Goal: Use online tool/utility: Utilize a website feature to perform a specific function

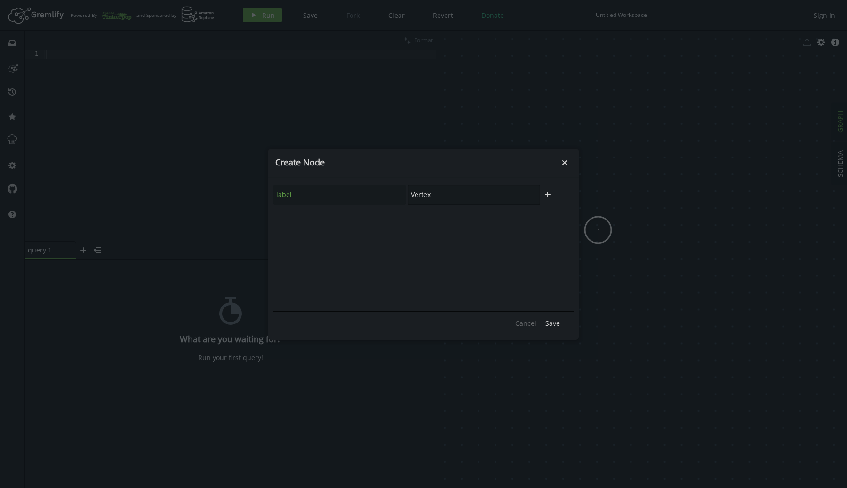
click at [450, 194] on input "Vertex" at bounding box center [474, 195] width 132 height 20
type input "CONFERECE"
click at [549, 321] on span "Save" at bounding box center [552, 323] width 15 height 9
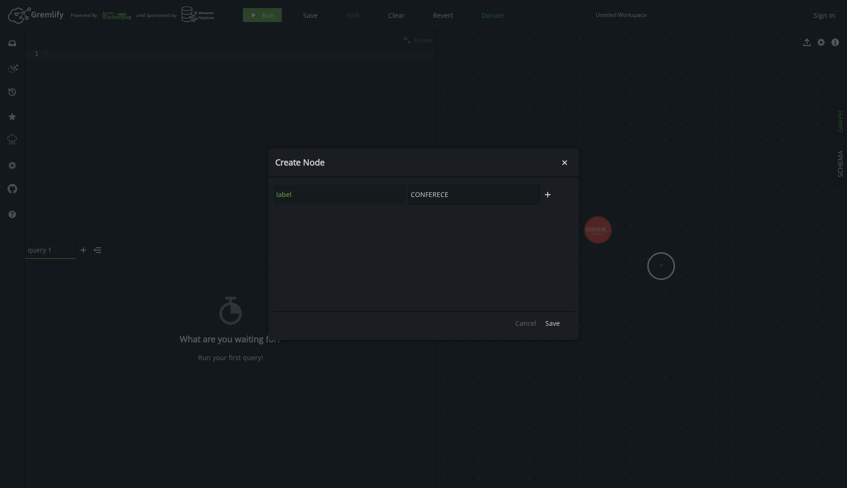
click at [441, 190] on input "CONFERECE" at bounding box center [474, 195] width 132 height 20
type input "TEAM"
click at [545, 319] on button "Save" at bounding box center [553, 324] width 24 height 14
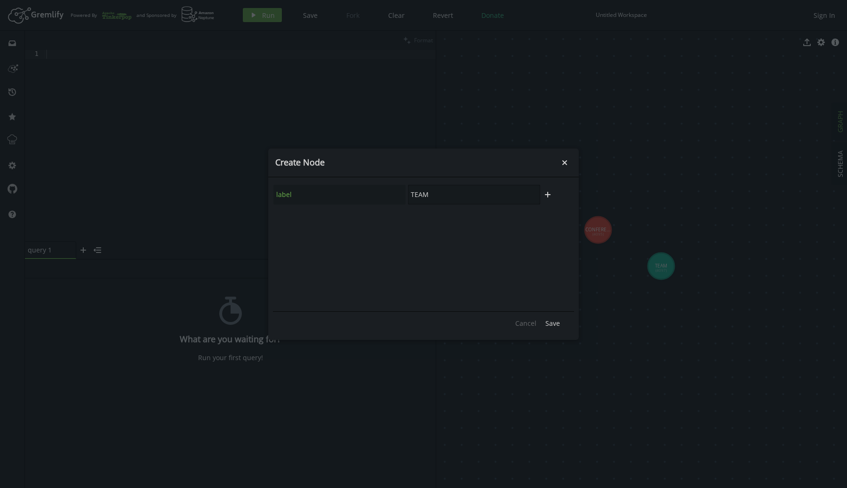
click at [445, 201] on input "TEAM" at bounding box center [474, 195] width 132 height 20
click at [544, 322] on button "Save" at bounding box center [553, 324] width 24 height 14
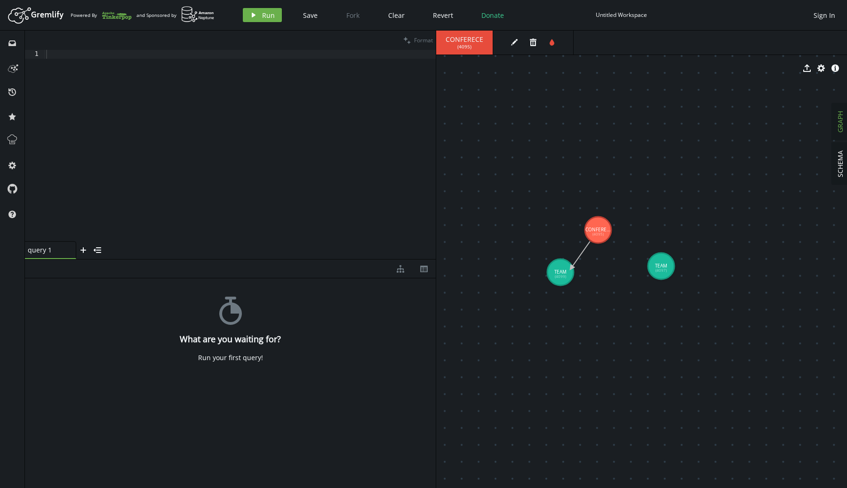
drag, startPoint x: 599, startPoint y: 229, endPoint x: 567, endPoint y: 270, distance: 52.2
drag, startPoint x: 566, startPoint y: 273, endPoint x: 601, endPoint y: 231, distance: 55.4
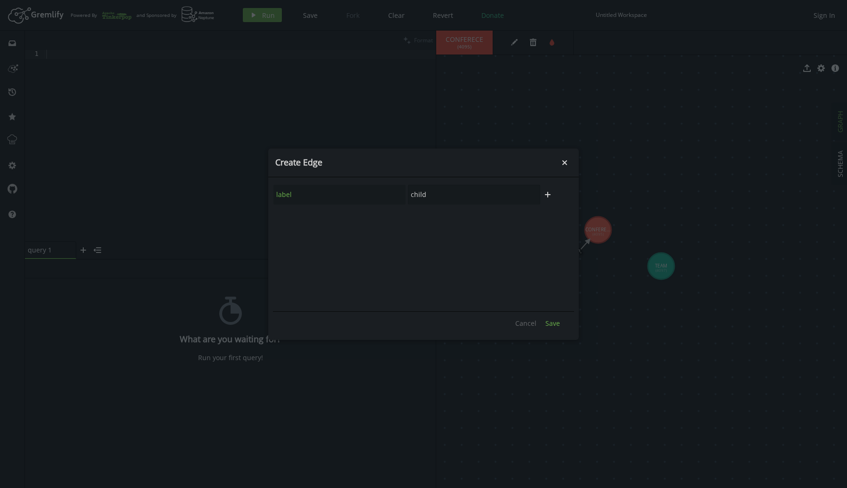
click at [551, 321] on span "Save" at bounding box center [552, 323] width 15 height 9
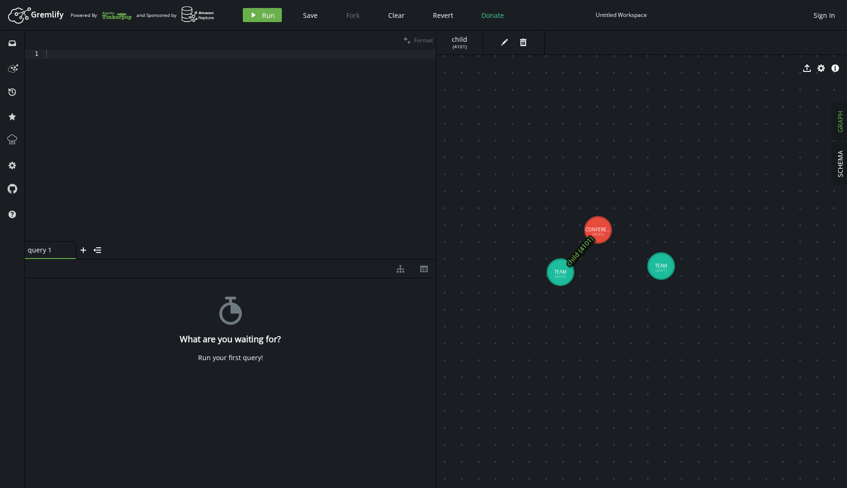
click at [579, 249] on icon at bounding box center [579, 250] width 19 height 21
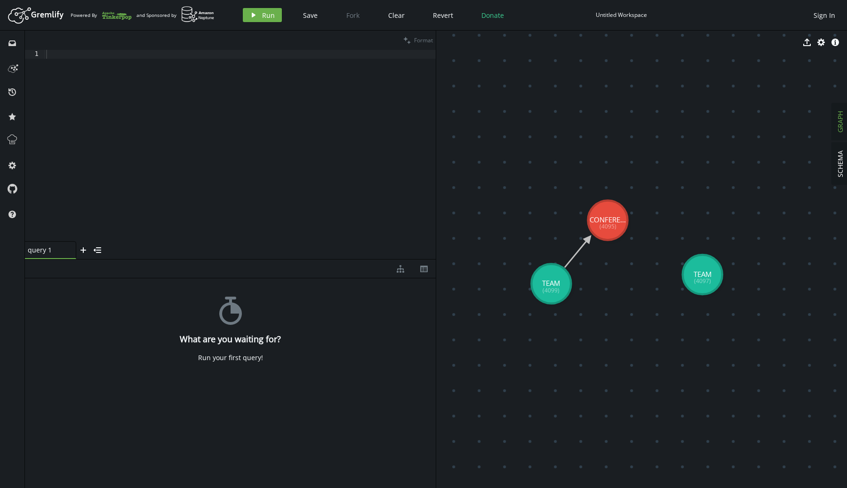
drag, startPoint x: 559, startPoint y: 278, endPoint x: 598, endPoint y: 231, distance: 61.5
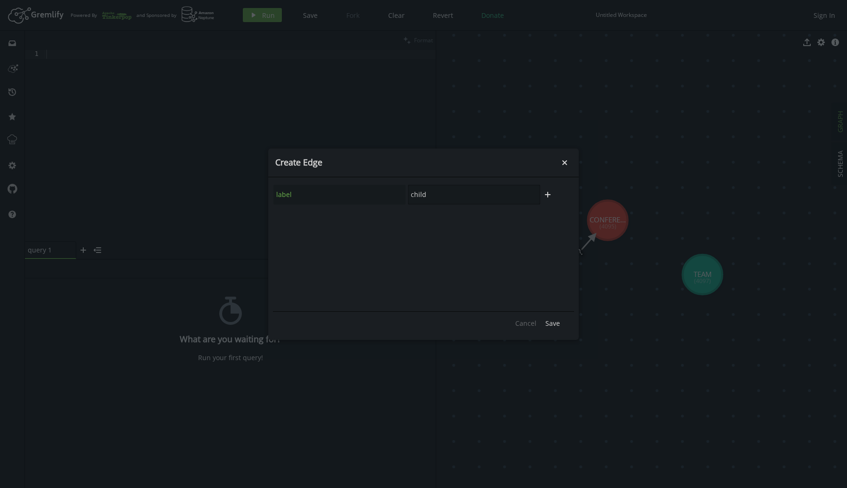
click at [447, 188] on input "child" at bounding box center [474, 195] width 132 height 20
type input "RELATED_TO"
click at [544, 324] on button "Save" at bounding box center [553, 324] width 24 height 14
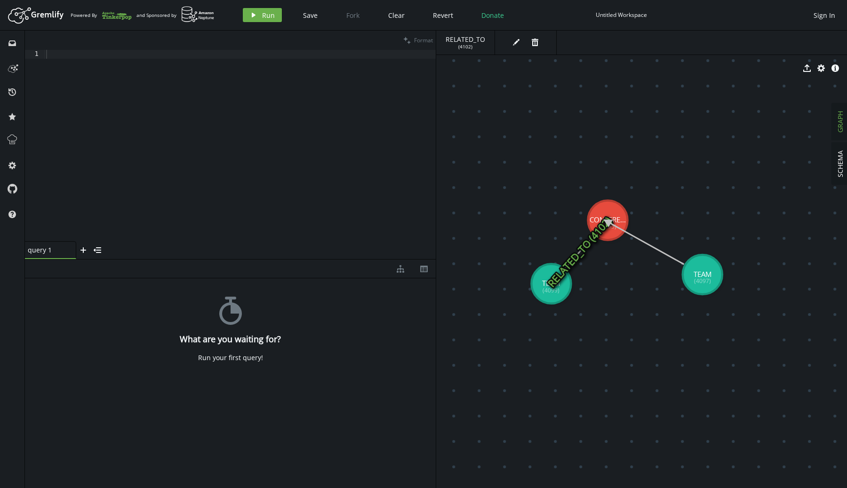
drag, startPoint x: 703, startPoint y: 269, endPoint x: 607, endPoint y: 222, distance: 107.1
drag, startPoint x: 702, startPoint y: 274, endPoint x: 623, endPoint y: 228, distance: 90.9
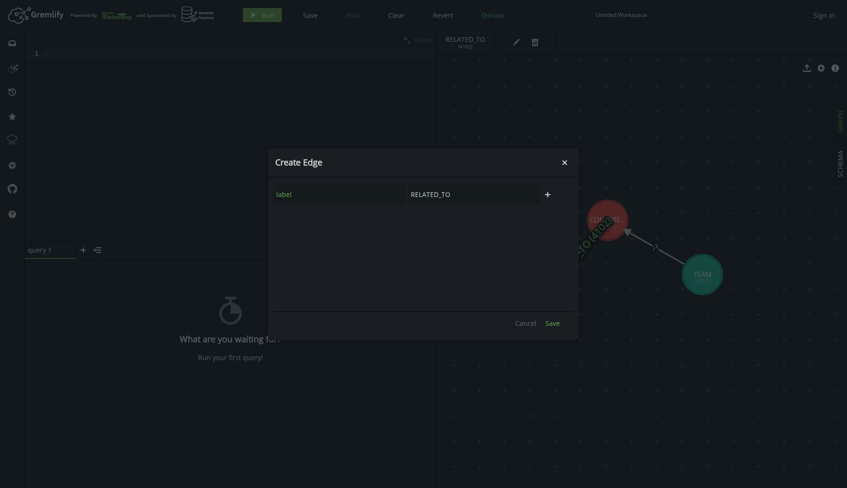
click at [552, 325] on span "Save" at bounding box center [552, 323] width 15 height 9
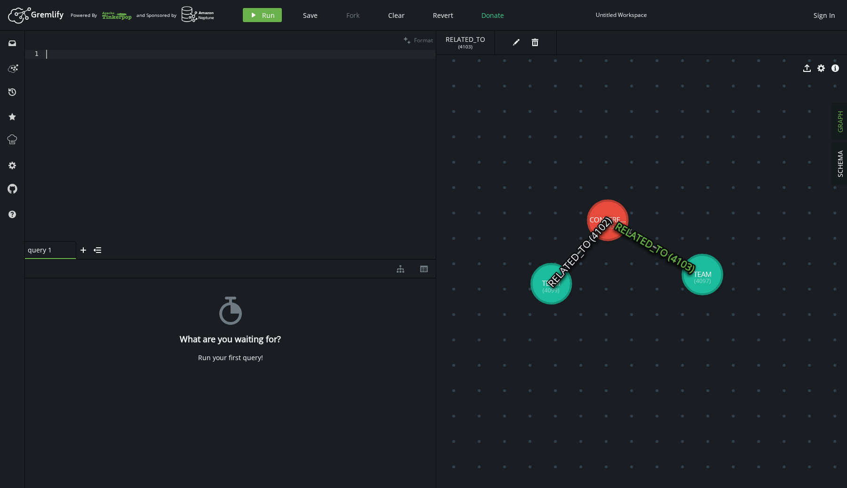
click at [208, 188] on div at bounding box center [239, 155] width 391 height 210
type textarea "g.V()"
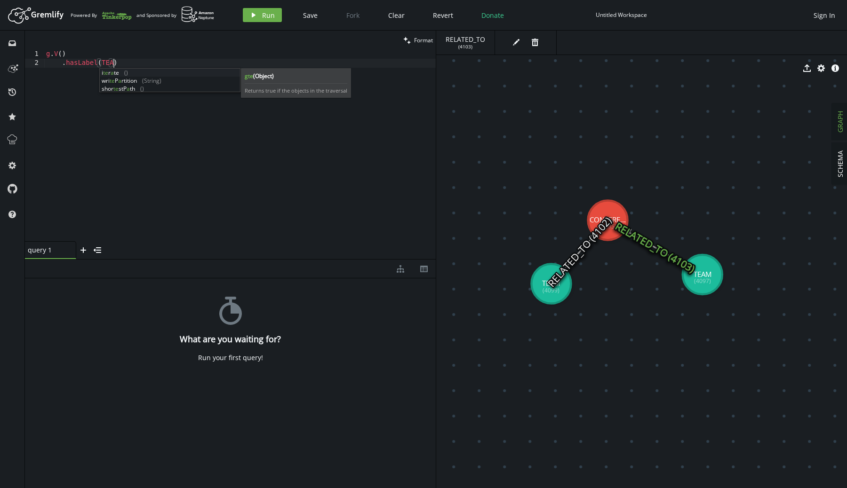
scroll to position [0, 71]
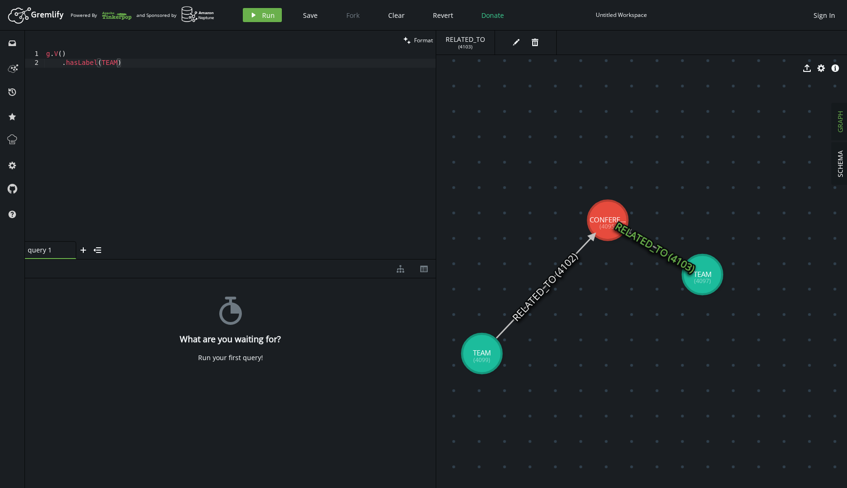
drag, startPoint x: 540, startPoint y: 295, endPoint x: 482, endPoint y: 354, distance: 82.8
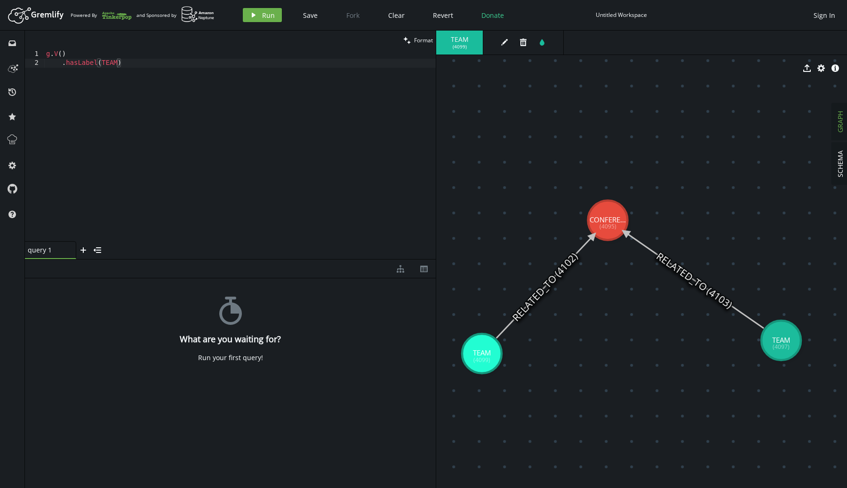
drag, startPoint x: 701, startPoint y: 279, endPoint x: 769, endPoint y: 342, distance: 91.9
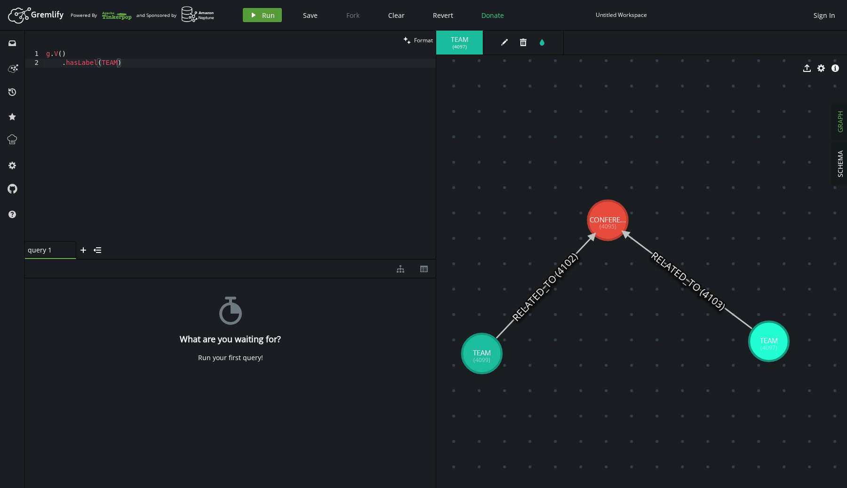
click at [266, 14] on span "Run" at bounding box center [268, 15] width 13 height 9
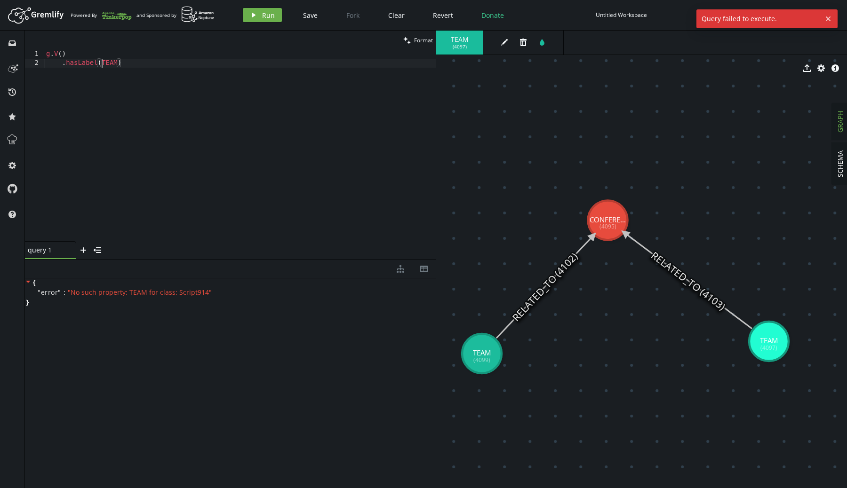
click at [104, 61] on div "g . V ( ) . hasLabel ( TEAM )" at bounding box center [239, 155] width 391 height 210
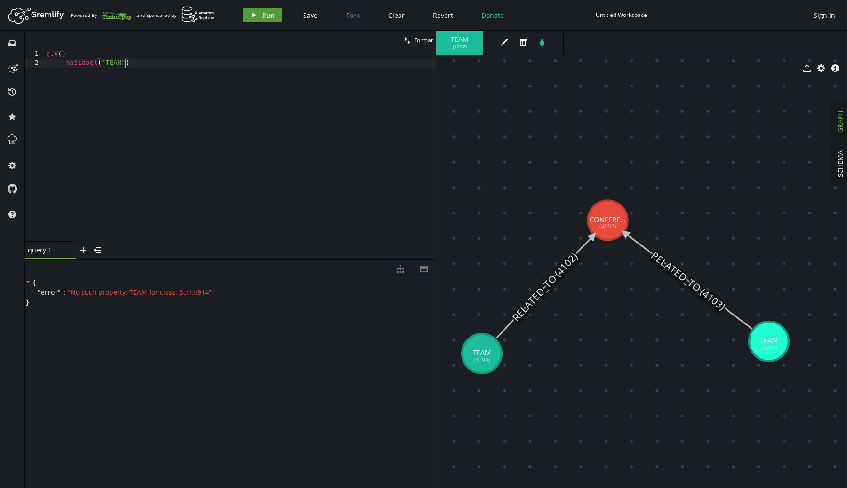
type textarea ".hasLabel("TEAM")"
click at [250, 21] on button "play Run" at bounding box center [262, 15] width 39 height 14
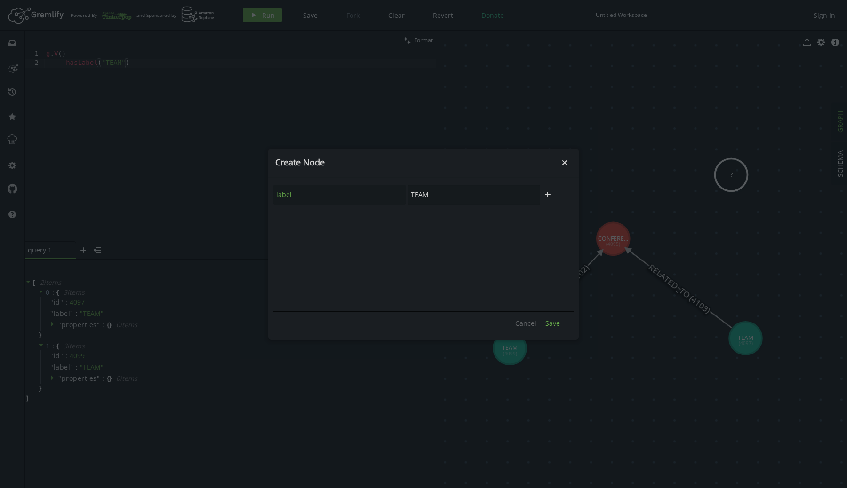
click at [555, 320] on span "Save" at bounding box center [552, 323] width 15 height 9
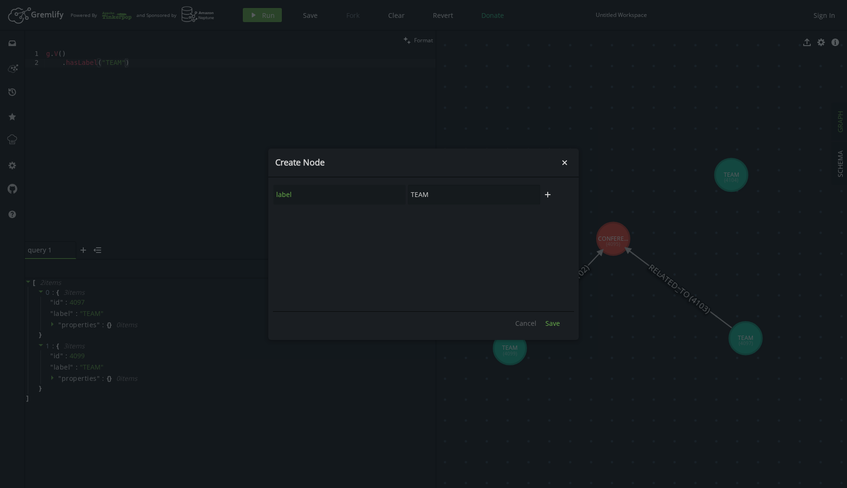
click at [542, 324] on button "Save" at bounding box center [553, 324] width 24 height 14
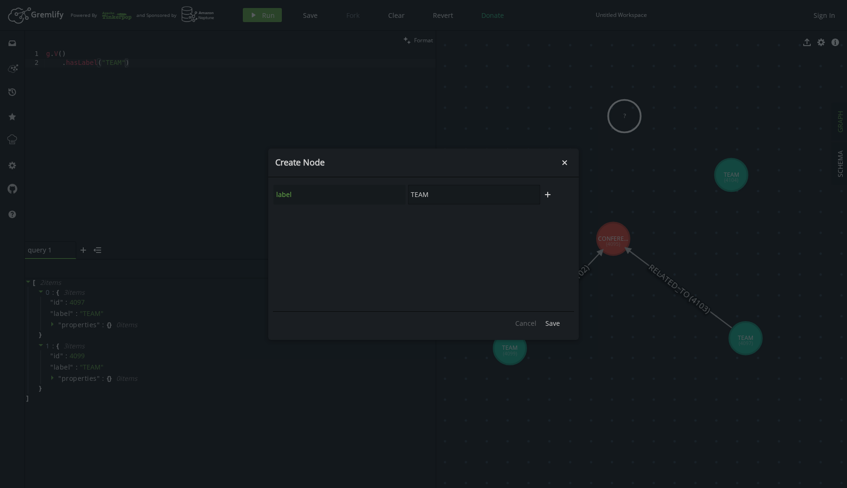
click at [439, 191] on input "TEAM" at bounding box center [474, 195] width 132 height 20
type input "CONFERENCE"
click at [543, 326] on button "Save" at bounding box center [553, 324] width 24 height 14
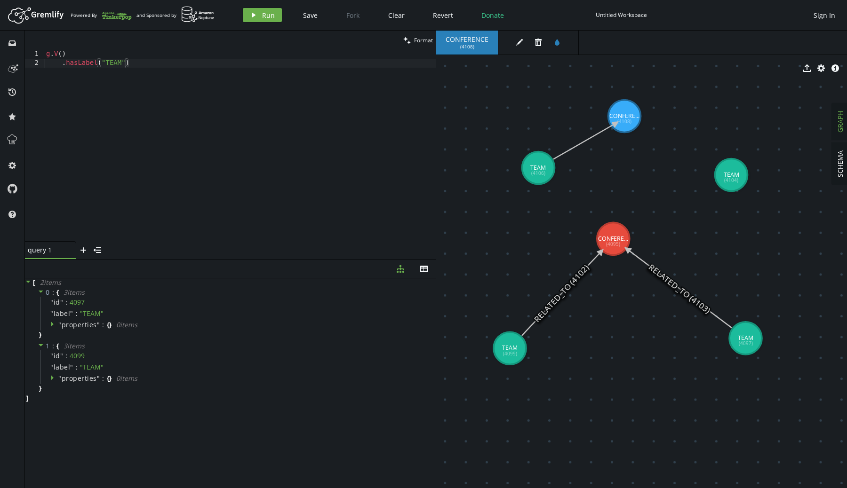
drag, startPoint x: 529, startPoint y: 182, endPoint x: 616, endPoint y: 124, distance: 104.7
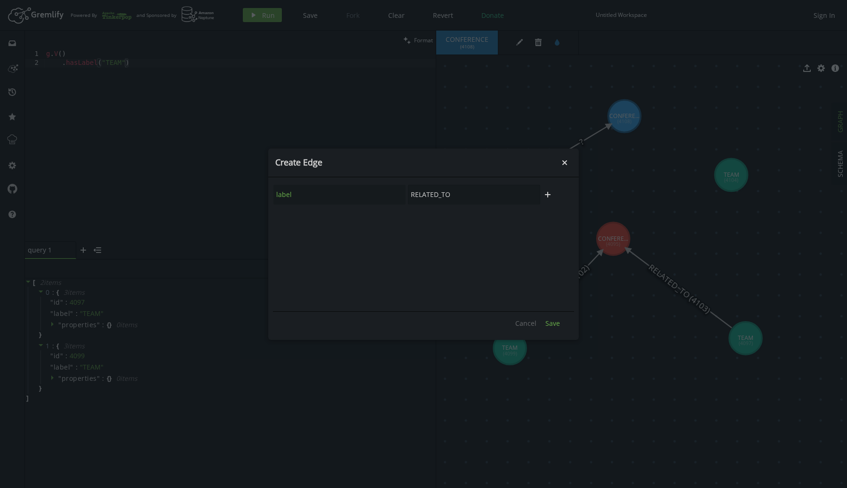
click at [553, 325] on span "Save" at bounding box center [552, 323] width 15 height 9
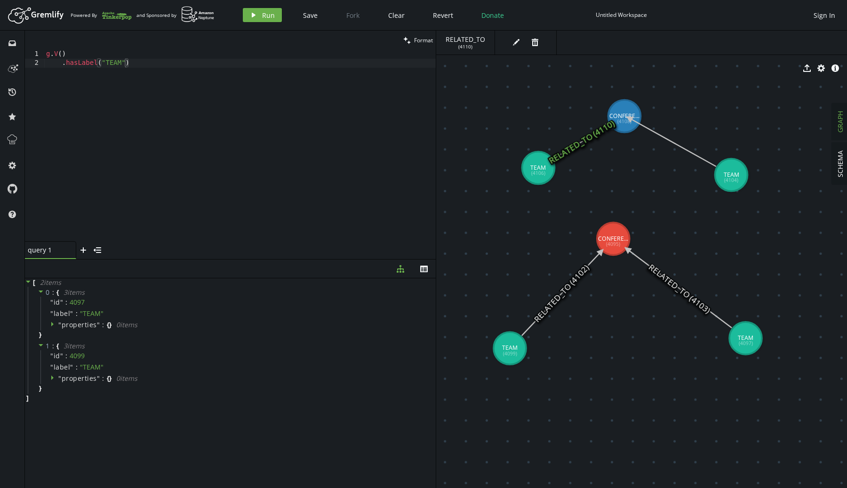
drag, startPoint x: 724, startPoint y: 174, endPoint x: 629, endPoint y: 118, distance: 109.7
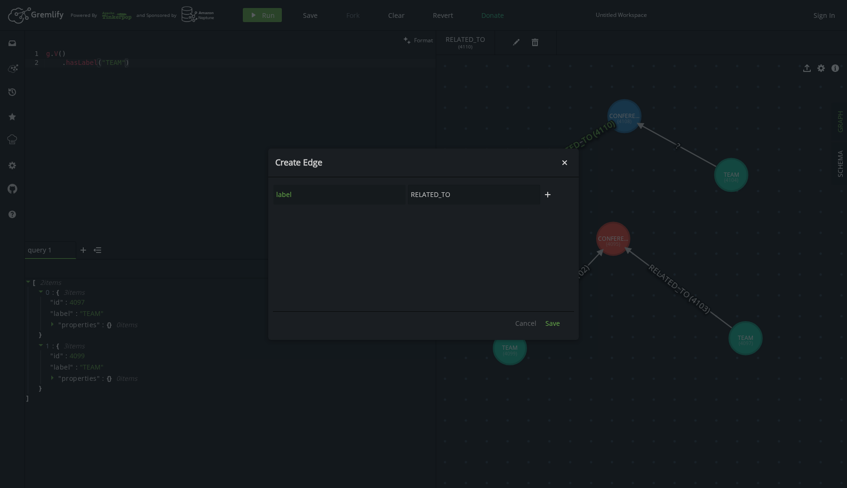
click at [549, 321] on span "Save" at bounding box center [552, 323] width 15 height 9
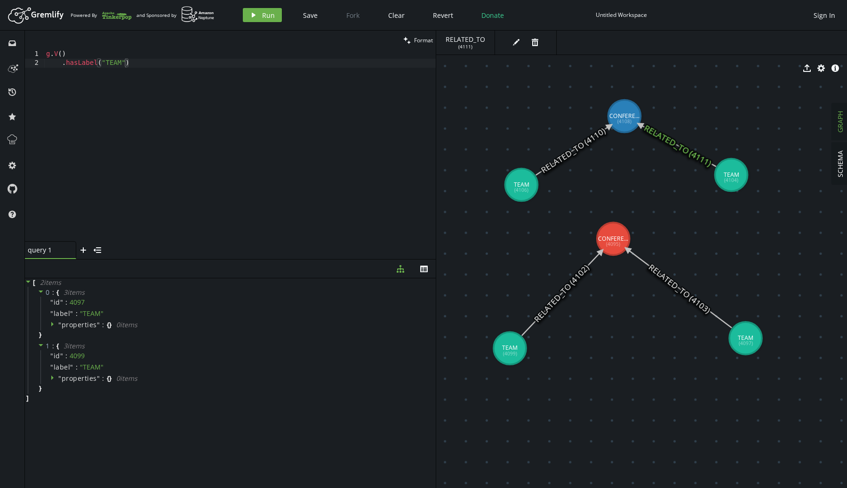
drag, startPoint x: 533, startPoint y: 175, endPoint x: 512, endPoint y: 192, distance: 26.7
click at [250, 17] on icon "play" at bounding box center [254, 15] width 8 height 8
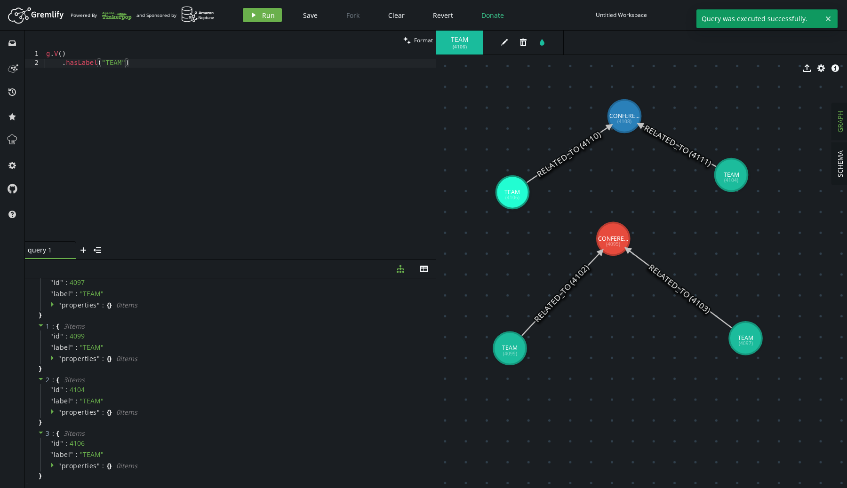
scroll to position [21, 0]
click at [257, 61] on div "g . V ( ) . hasLabel ( "TEAM" )" at bounding box center [239, 155] width 391 height 210
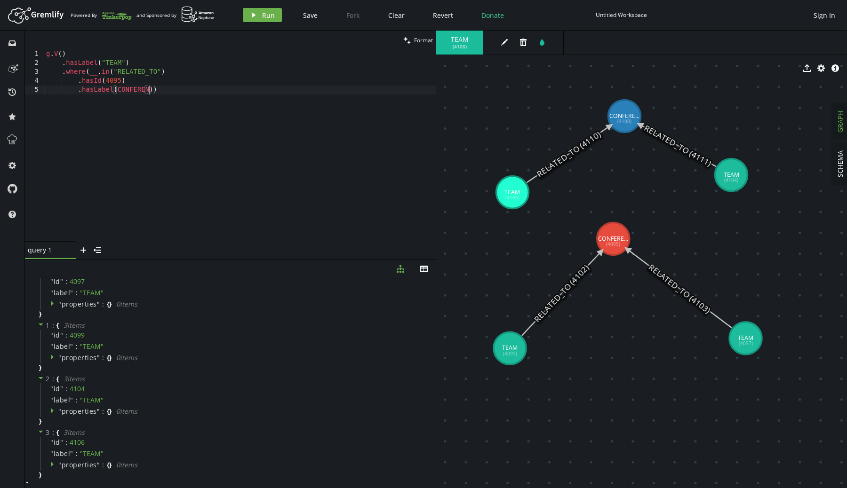
scroll to position [0, 110]
click at [259, 14] on button "play Run" at bounding box center [262, 15] width 39 height 14
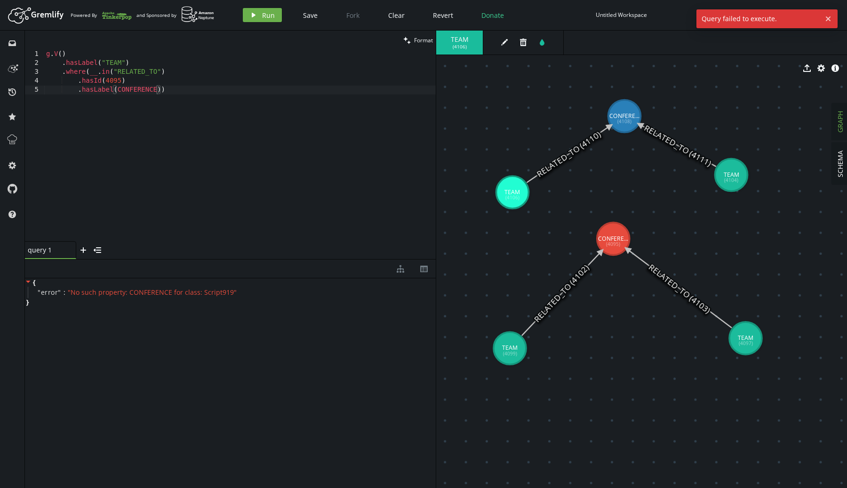
click at [118, 89] on div "g . V ( ) . hasLabel ( "TEAM" ) . where ( __ . in ( "RELATED_TO" ) . hasId ( 40…" at bounding box center [239, 155] width 391 height 210
click at [267, 8] on button "play Run" at bounding box center [262, 15] width 39 height 14
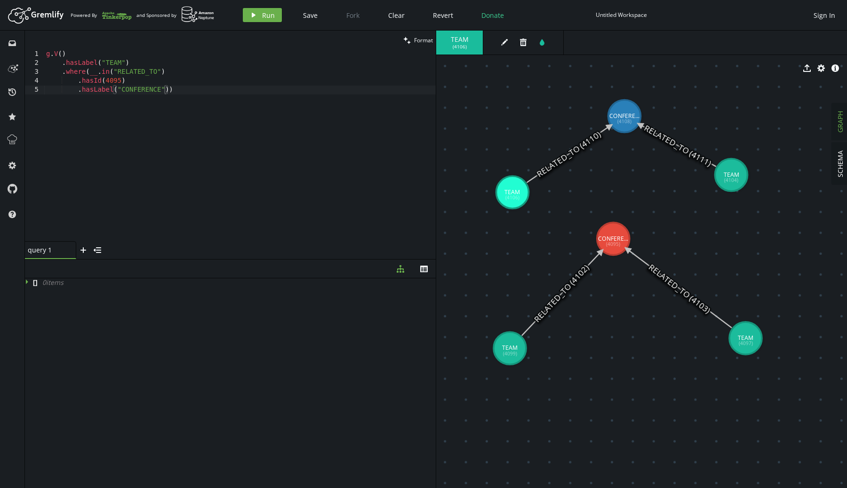
click at [107, 71] on div "g . V ( ) . hasLabel ( "TEAM" ) . where ( __ . in ( "RELATED_TO" ) . hasId ( 40…" at bounding box center [239, 155] width 391 height 210
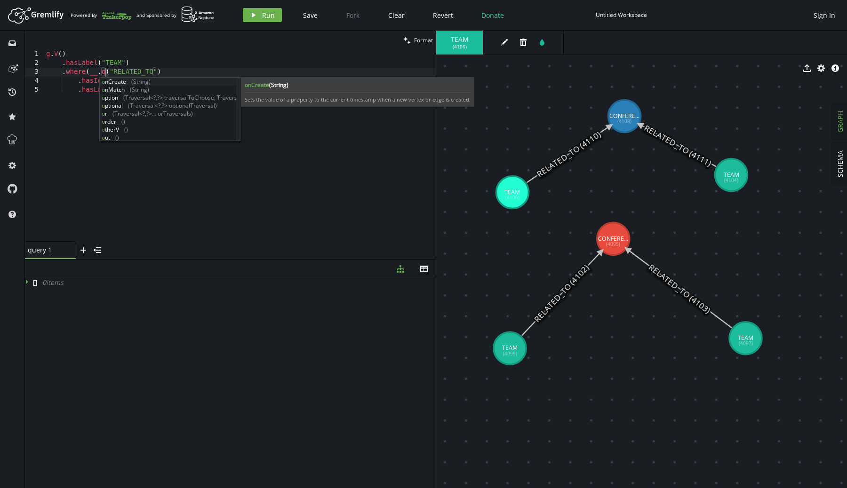
scroll to position [0, 67]
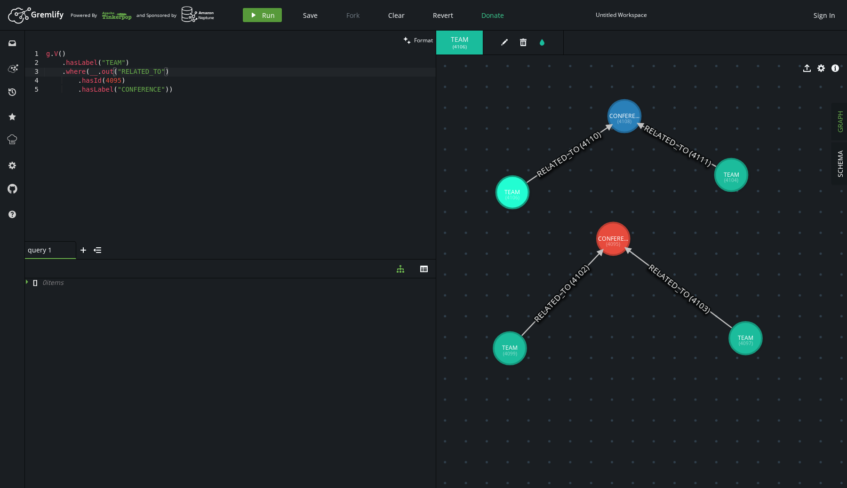
click at [265, 17] on span "Run" at bounding box center [268, 15] width 13 height 9
click at [105, 80] on div "g . V ( ) . hasLabel ( "TEAM" ) . where ( __ . out ( "RELATED_TO" ) . hasId ( 4…" at bounding box center [239, 155] width 391 height 210
click at [254, 21] on button "play Run" at bounding box center [262, 15] width 39 height 14
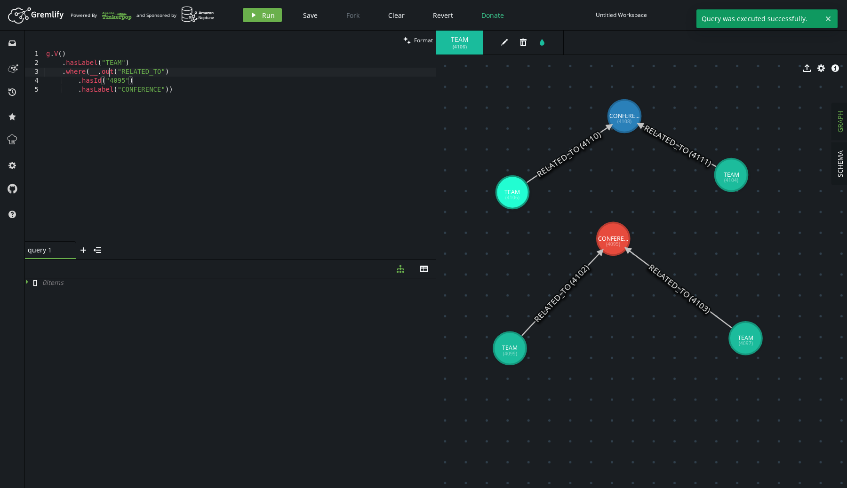
click at [108, 71] on div "g . V ( ) . hasLabel ( "TEAM" ) . where ( __ . out ( "RELATED_TO" ) . hasId ( "…" at bounding box center [239, 155] width 391 height 210
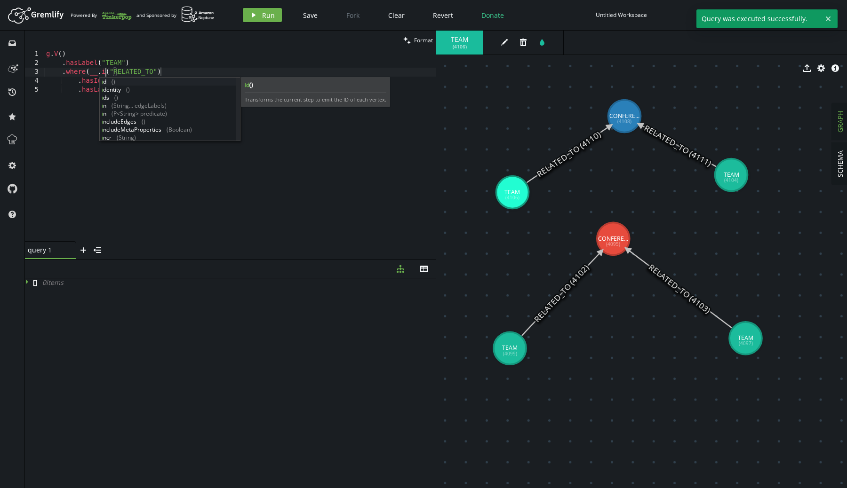
scroll to position [0, 63]
click at [254, 18] on icon "play" at bounding box center [254, 15] width 8 height 8
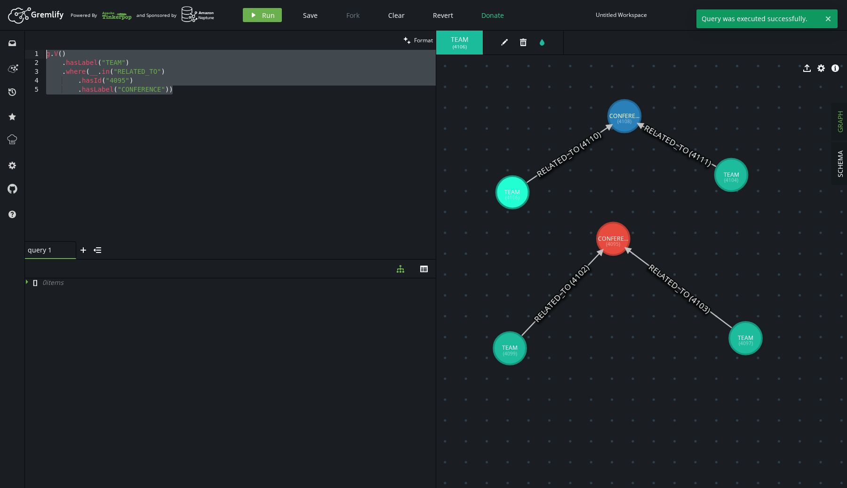
drag, startPoint x: 194, startPoint y: 104, endPoint x: 0, endPoint y: 23, distance: 210.3
click at [0, 23] on div "Artboard Created with Sketch. Powered By and Sponsored by play Run Save Fork Cl…" at bounding box center [423, 244] width 847 height 488
click at [105, 73] on div "g . V ( ) . hasLabel ( "TEAM" ) . where ( __ . in ( "RELATED_TO" ) . hasId ( "4…" at bounding box center [239, 155] width 391 height 210
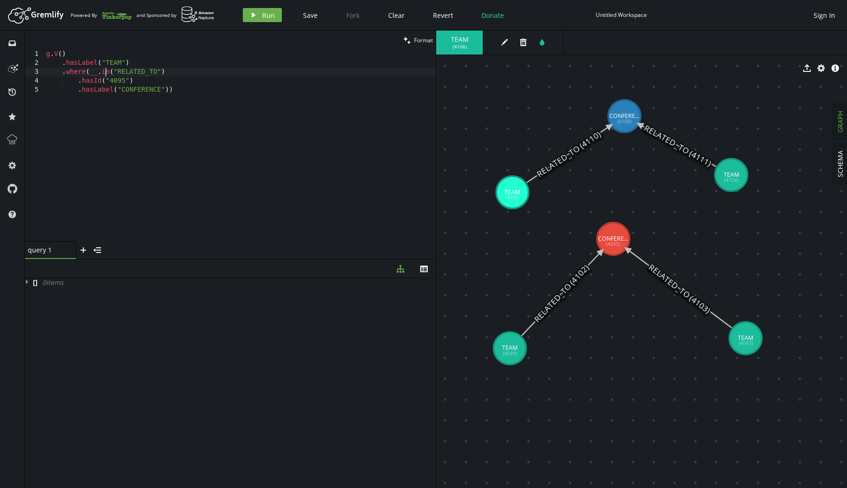
click at [105, 73] on div "g . V ( ) . hasLabel ( "TEAM" ) . where ( __ . in ( "RELATED_TO" ) . hasId ( "4…" at bounding box center [239, 155] width 391 height 210
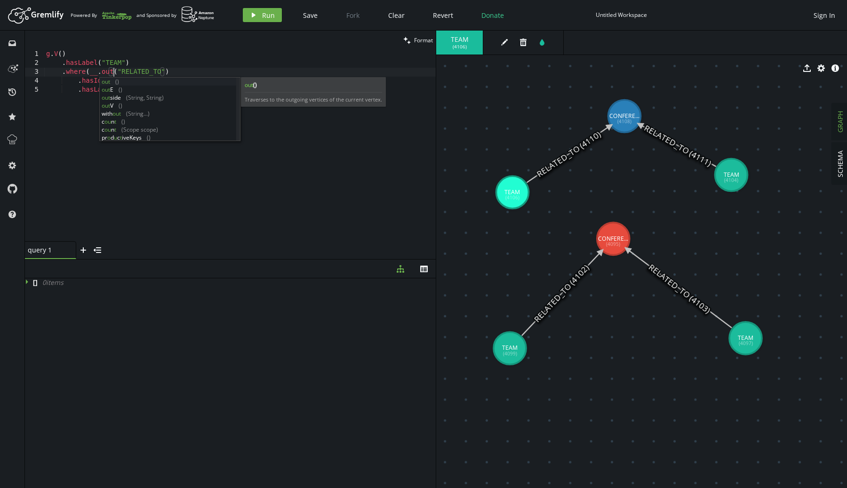
scroll to position [0, 67]
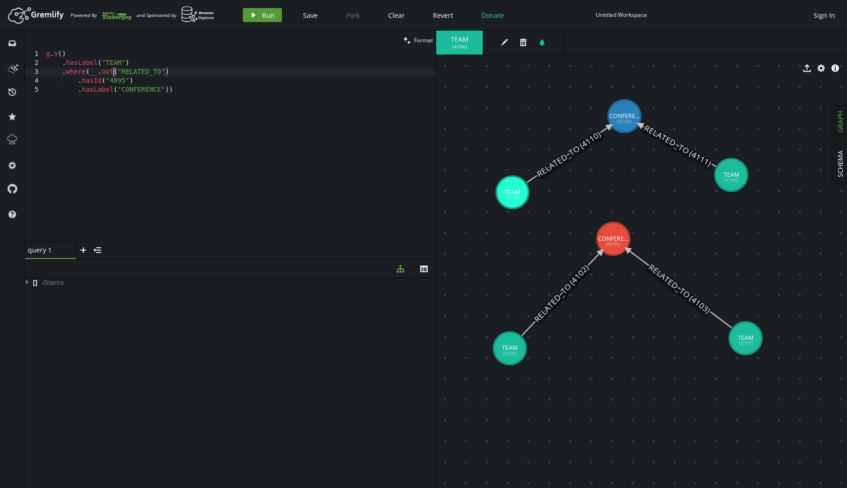
click at [254, 16] on icon "play" at bounding box center [254, 15] width 8 height 8
click at [168, 88] on div "g . V ( ) . hasLabel ( "TEAM" ) . where ( __ . out ( "RELATED_TO" ) . hasId ( "…" at bounding box center [239, 155] width 391 height 210
click at [258, 13] on button "play Run" at bounding box center [262, 15] width 39 height 14
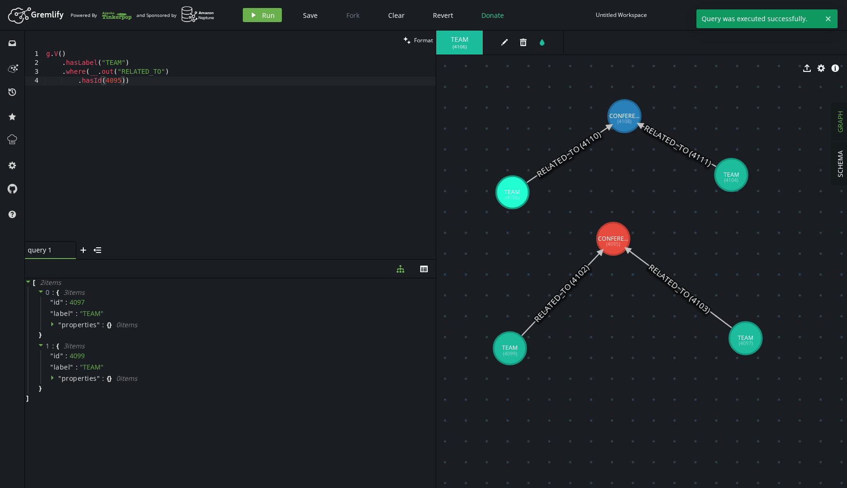
click at [127, 82] on div "g . V ( ) . hasLabel ( "TEAM" ) . where ( __ . out ( "RELATED_TO" ) . hasId ( 4…" at bounding box center [239, 155] width 391 height 210
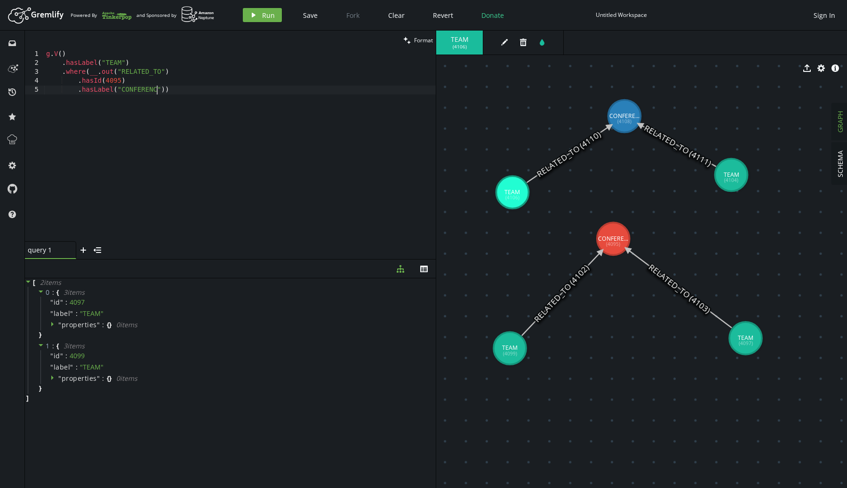
scroll to position [0, 114]
click at [270, 9] on button "play Run" at bounding box center [262, 15] width 39 height 14
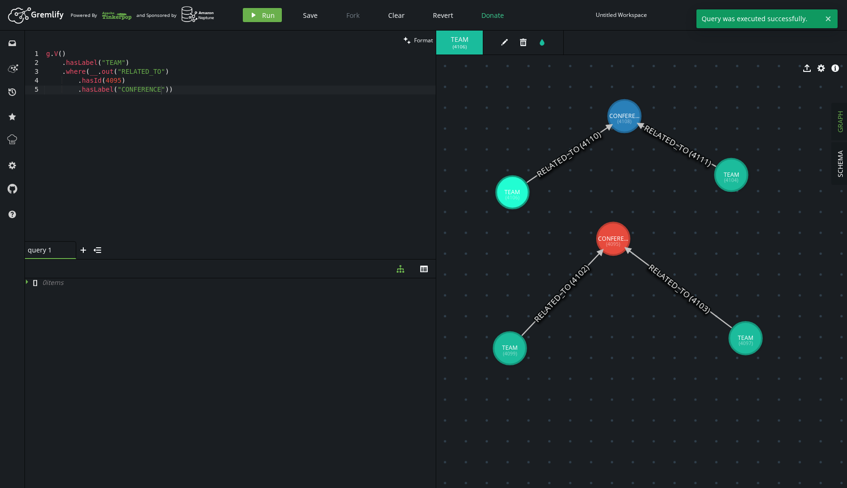
click at [77, 81] on div "g . V ( ) . hasLabel ( "TEAM" ) . where ( __ . out ( "RELATED_TO" ) . hasId ( 4…" at bounding box center [239, 155] width 391 height 210
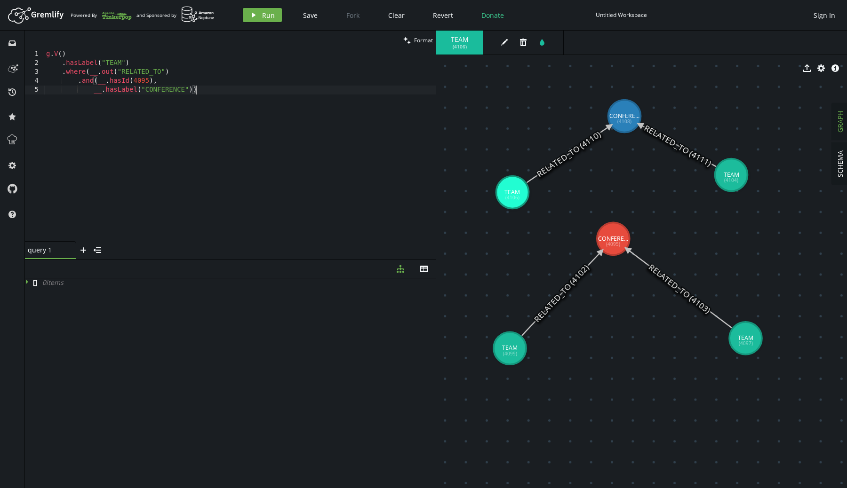
scroll to position [0, 153]
click at [243, 13] on button "play Run" at bounding box center [262, 15] width 39 height 14
click at [255, 14] on icon "play" at bounding box center [254, 15] width 8 height 8
click at [471, 46] on div "CONFERECE ( 4095 )" at bounding box center [464, 43] width 57 height 24
click at [176, 88] on div "g . V ( ) . hasLabel ( "TEAM" ) . where ( __ . out ( "RELATED_TO" ) . and ( __ …" at bounding box center [239, 155] width 391 height 210
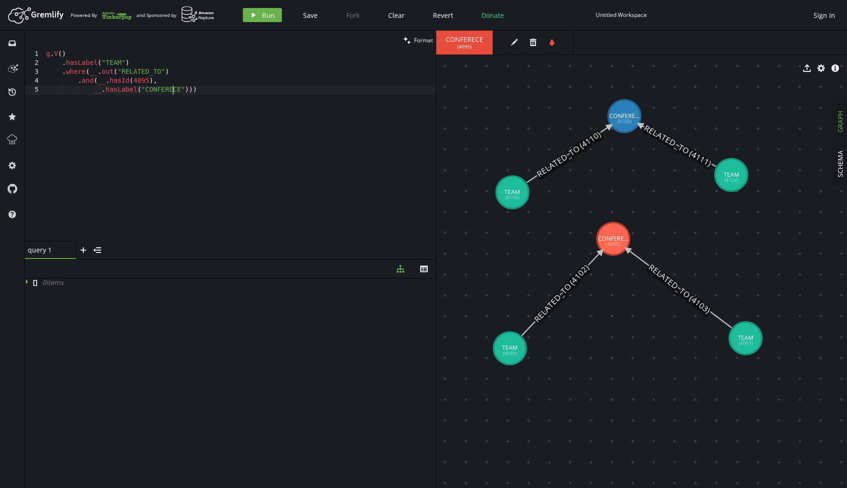
scroll to position [0, 150]
click at [252, 13] on icon "button" at bounding box center [254, 15] width 4 height 5
click at [96, 82] on div "g . V ( ) . hasLabel ( "TEAM" ) . where ( __ . out ( "RELATED_TO" ) . and ( __ …" at bounding box center [239, 155] width 391 height 210
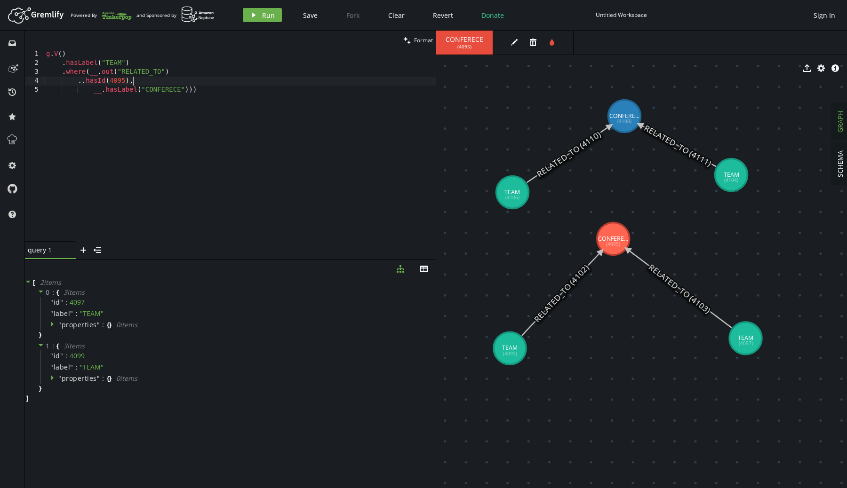
click at [149, 79] on div "g . V ( ) . hasLabel ( "TEAM" ) . where ( __ . out ( "RELATED_TO" ) .. hasId ( …" at bounding box center [239, 155] width 391 height 210
click at [101, 93] on div "g . V ( ) . hasLabel ( "TEAM" ) . where ( __ . out ( "RELATED_TO" ) .. hasId ( …" at bounding box center [239, 155] width 391 height 210
click at [254, 16] on icon "play" at bounding box center [254, 15] width 8 height 8
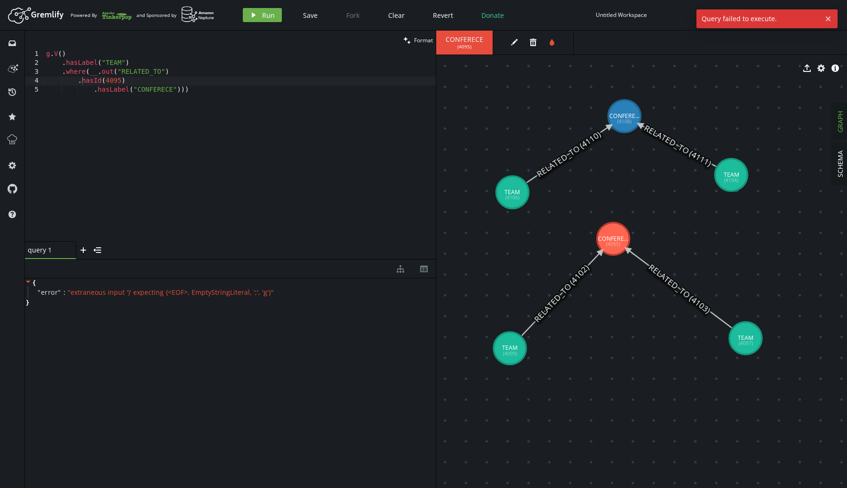
click at [221, 86] on div "g . V ( ) . hasLabel ( "TEAM" ) . where ( __ . out ( "RELATED_TO" ) . hasId ( 4…" at bounding box center [239, 155] width 391 height 210
click at [267, 14] on span "Run" at bounding box center [268, 15] width 13 height 9
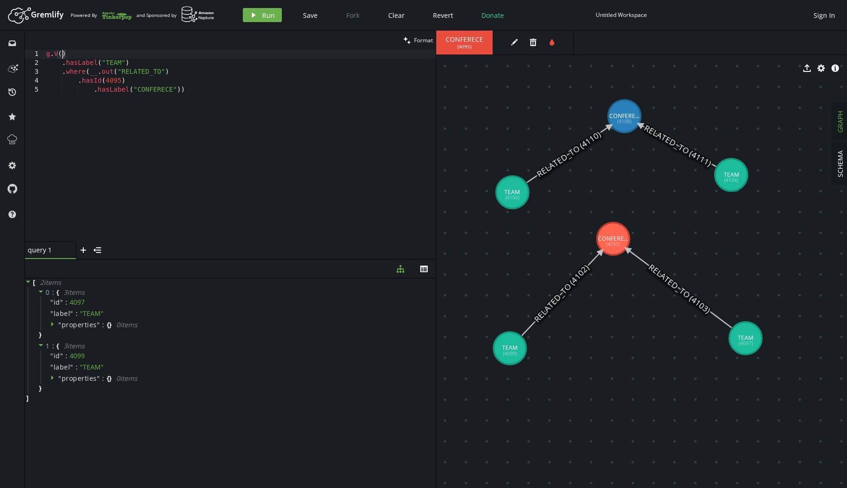
scroll to position [0, 19]
click at [61, 55] on div "g . V ( ) . hasLabel ( "TEAM" ) . where ( __ . out ( "RELATED_TO" ) . hasId ( 4…" at bounding box center [239, 155] width 391 height 210
click at [114, 63] on div "g . V ( 4095 ) . hasLabel ( "TEAM" ) . where ( __ . out ( "RELATED_TO" ) . hasI…" at bounding box center [239, 155] width 391 height 210
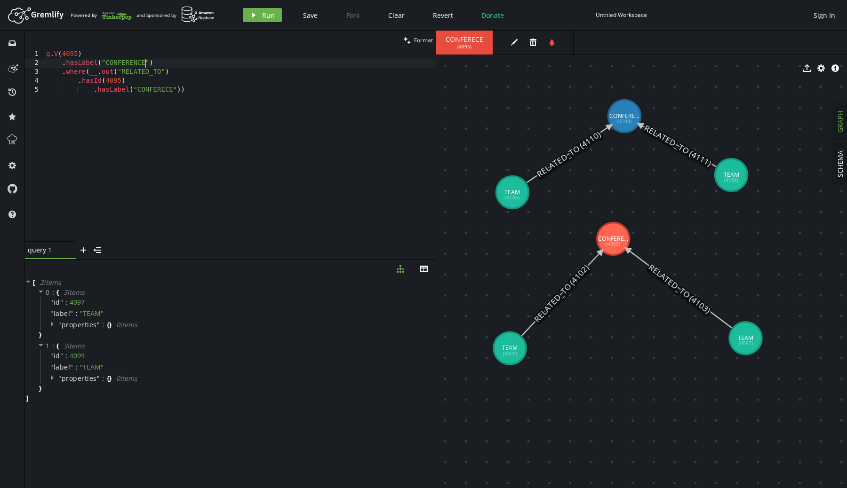
scroll to position [0, 98]
click at [109, 72] on div "g . V ( 4095 ) . hasLabel ( "CONFERENCE" ) . where ( __ . out ( "RELATED_TO" ) …" at bounding box center [239, 155] width 391 height 210
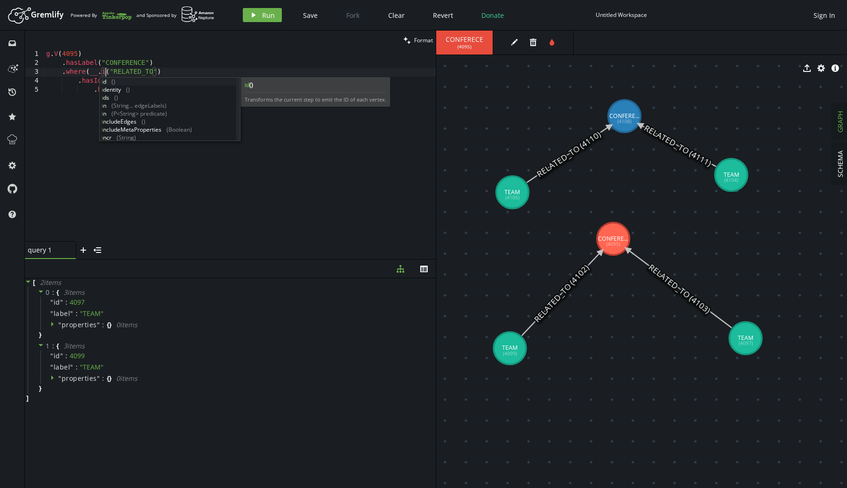
scroll to position [0, 63]
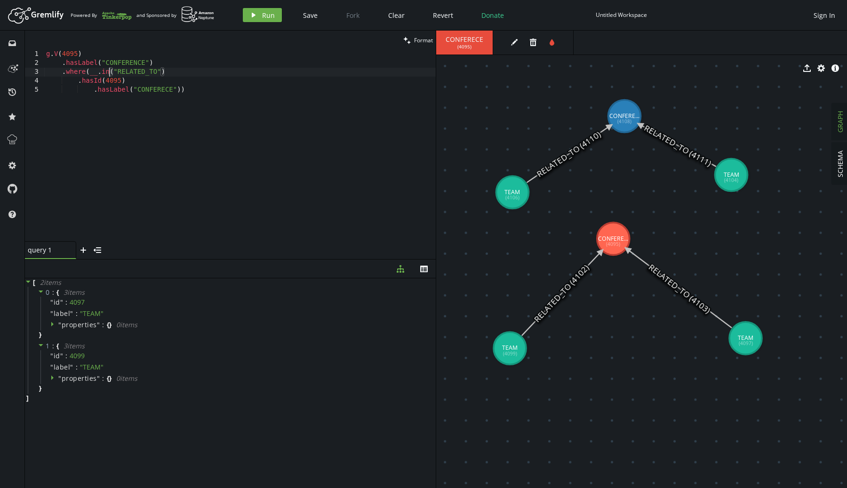
click at [139, 82] on div "g . V ( 4095 ) . hasLabel ( "CONFERENCE" ) . where ( __ . in ( "RELATED_TO" ) .…" at bounding box center [239, 155] width 391 height 210
click at [200, 71] on div "g . V ( 4095 ) . hasLabel ( "CONFERENCE" ) . where ( __ . in ( "RELATED_TO" ) .…" at bounding box center [239, 155] width 391 height 210
click at [97, 80] on div "g . V ( 4095 ) . hasLabel ( "CONFERENCE" ) . where ( __ . in ( "RELATED_TO" ) .…" at bounding box center [239, 155] width 391 height 210
click at [146, 79] on div "g . V ( 4095 ) . hasLabel ( "CONFERENCE" ) . where ( __ . in ( "RELATED_TO" ) .…" at bounding box center [239, 155] width 391 height 210
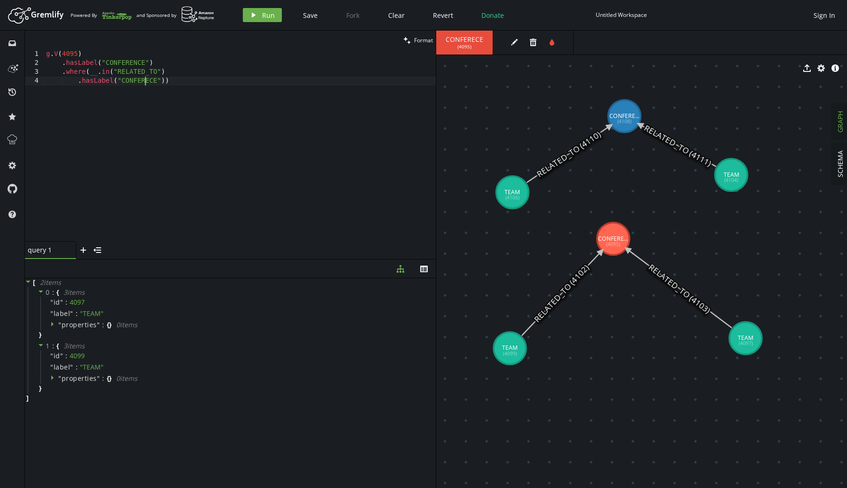
click at [146, 78] on div "g . V ( 4095 ) . hasLabel ( "CONFERENCE" ) . where ( __ . in ( "RELATED_TO" ) .…" at bounding box center [239, 155] width 391 height 210
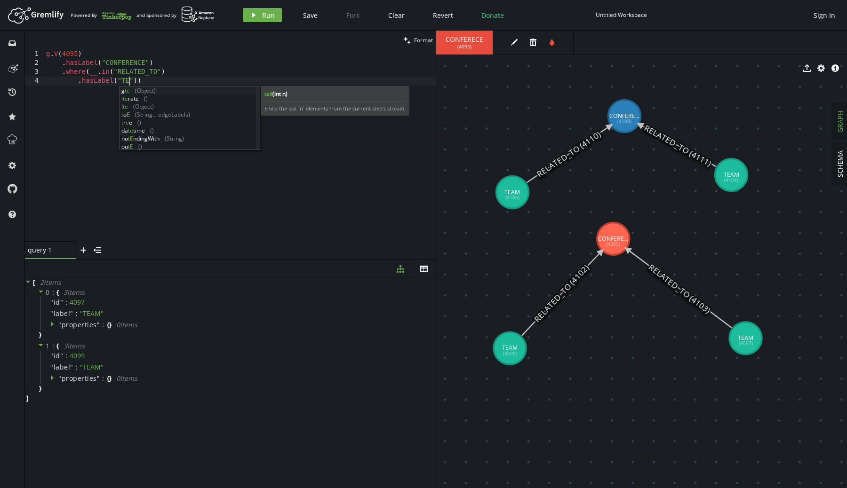
scroll to position [0, 90]
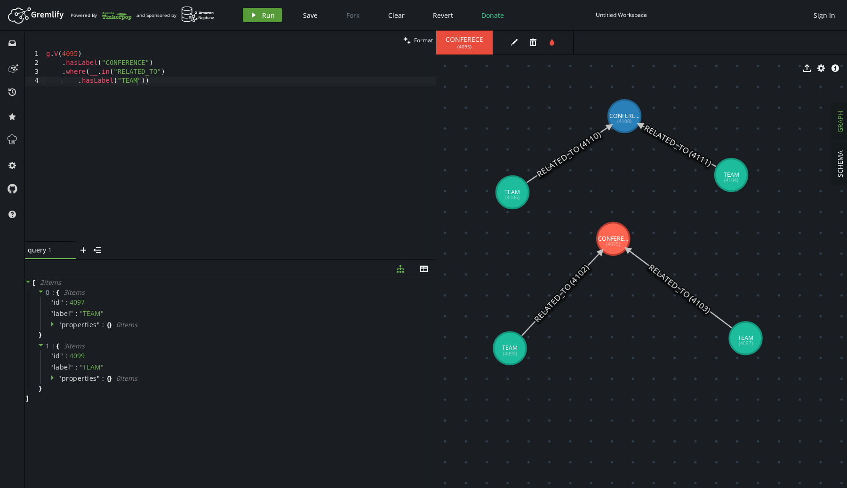
click at [259, 12] on button "play Run" at bounding box center [262, 15] width 39 height 14
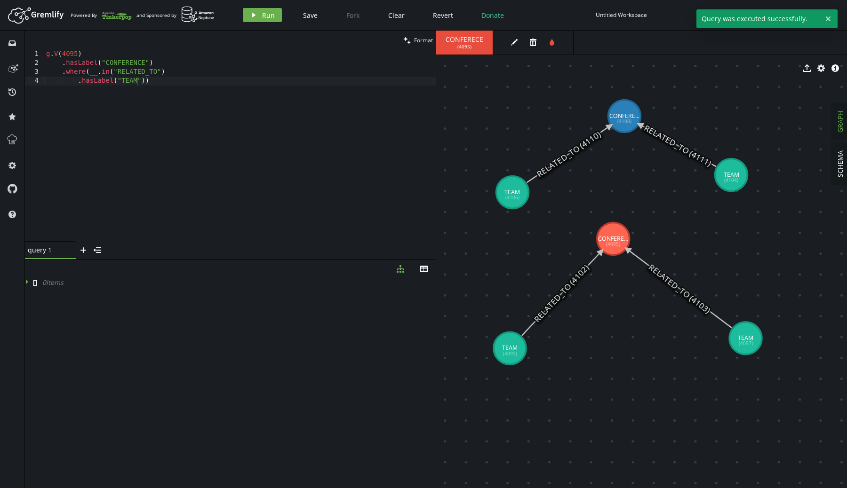
click at [155, 84] on div "g . V ( 4095 ) . hasLabel ( "CONFERENCE" ) . where ( __ . in ( "RELATED_TO" ) .…" at bounding box center [239, 155] width 391 height 210
click at [163, 63] on div "g . V ( 4095 ) . hasLabel ( "CONFERENCE" ) . where ( __ . in ( "RELATED_TO" ) .…" at bounding box center [239, 155] width 391 height 210
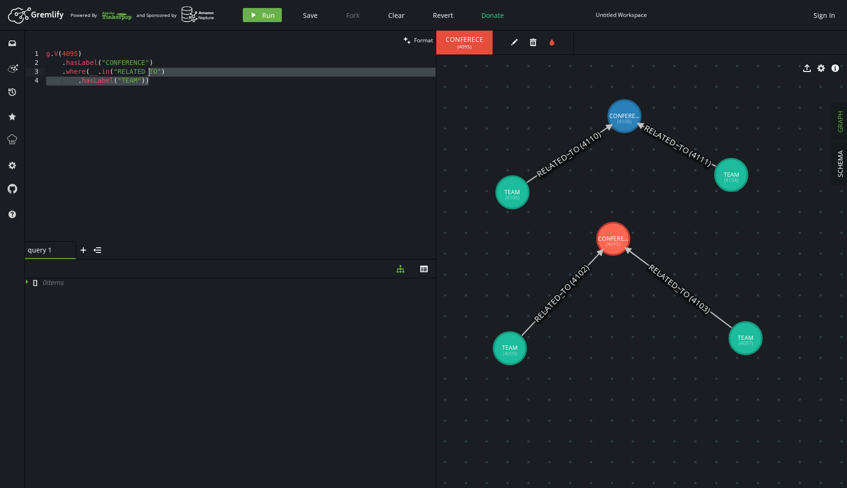
drag, startPoint x: 155, startPoint y: 82, endPoint x: 151, endPoint y: 71, distance: 11.9
click at [151, 71] on div "g . V ( 4095 ) . hasLabel ( "CONFERENCE" ) . where ( __ . in ( "RELATED_TO" ) .…" at bounding box center [239, 155] width 391 height 210
click at [273, 13] on button "play Run" at bounding box center [262, 15] width 39 height 14
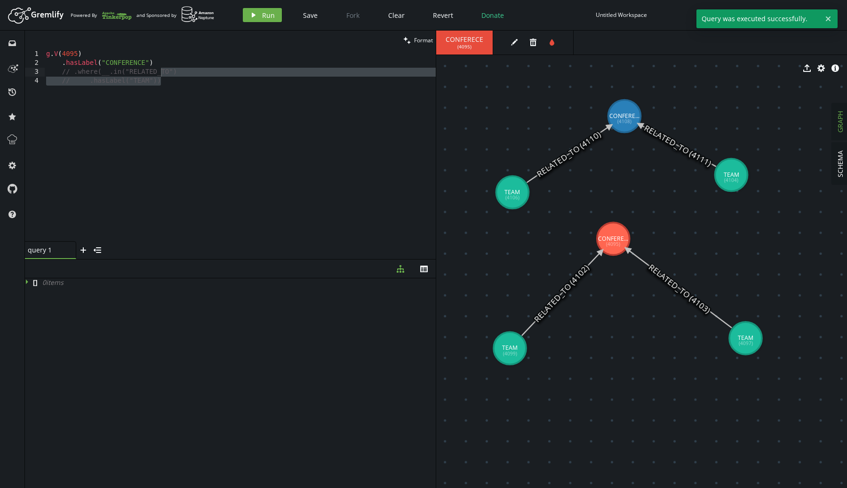
click at [136, 61] on div "g . V ( 4095 ) . hasLabel ( "CONFERENCE" ) // .where(__.in("RELATED_TO") // .ha…" at bounding box center [239, 155] width 391 height 210
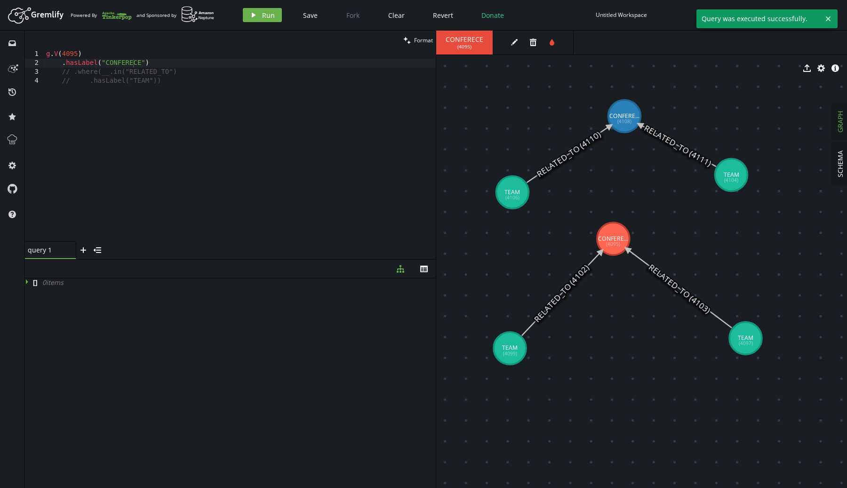
click at [247, 23] on div "Artboard Created with Sketch. Powered By and Sponsored by play Run Save Fork Cl…" at bounding box center [424, 15] width 838 height 19
click at [247, 13] on button "play Run" at bounding box center [262, 15] width 39 height 14
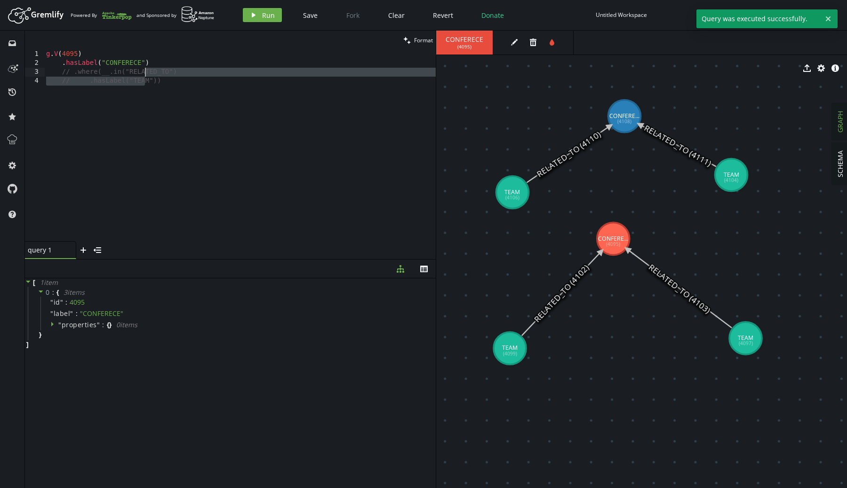
drag, startPoint x: 146, startPoint y: 84, endPoint x: 144, endPoint y: 73, distance: 10.5
click at [144, 73] on div "g . V ( 4095 ) . hasLabel ( "CONFERECE" ) // .where(__.in("RELATED_TO") // .has…" at bounding box center [239, 155] width 391 height 210
click at [269, 11] on span "Run" at bounding box center [268, 15] width 13 height 9
click at [200, 104] on div "g . V ( 4095 ) . hasLabel ( "CONFERECE" ) . where ( __ . in ( "RELATED_TO" ) . …" at bounding box center [239, 155] width 391 height 210
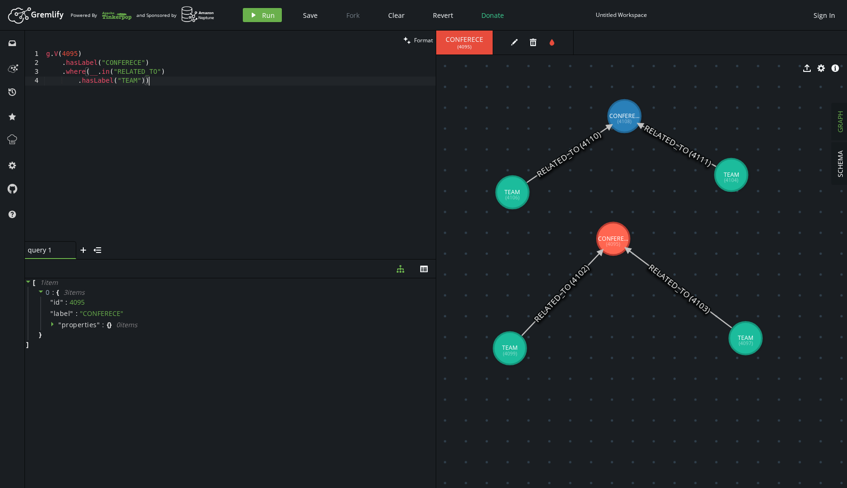
click at [165, 61] on div "g . V ( 4095 ) . hasLabel ( "CONFERECE" ) . where ( __ . in ( "RELATED_TO" ) . …" at bounding box center [239, 155] width 391 height 210
type textarea ".hasLabel("CONFERECE")"
type textarea ".in("RELATED_TO")"
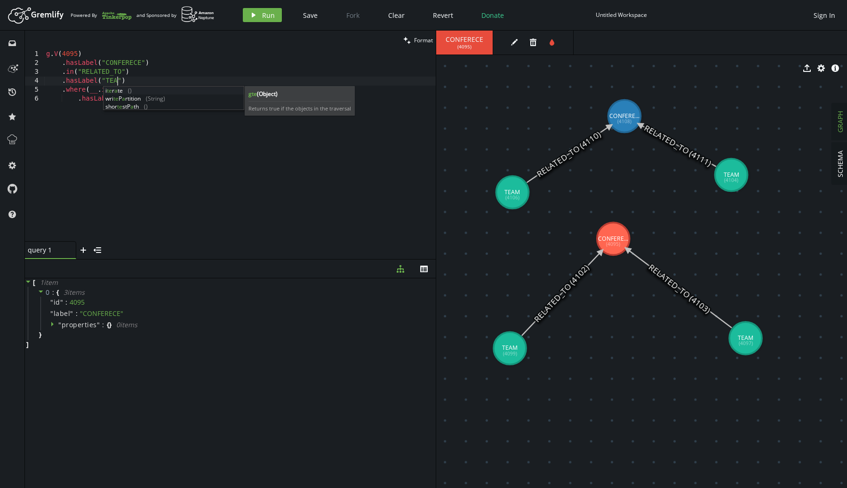
scroll to position [0, 74]
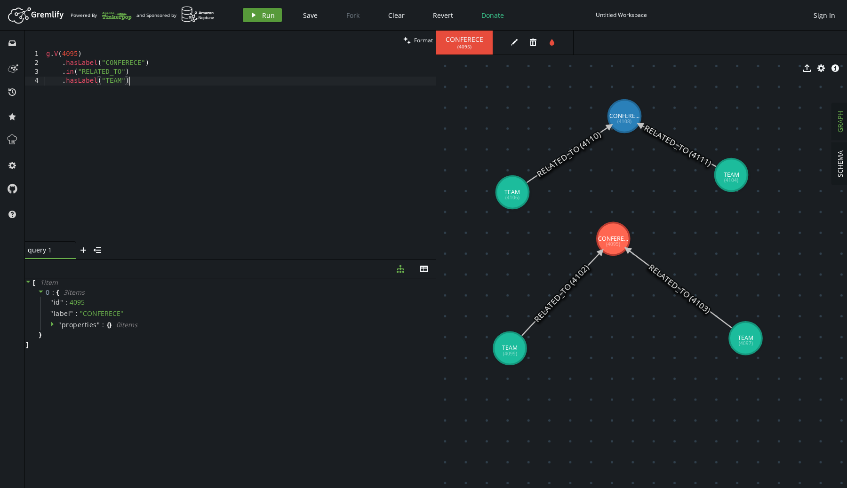
type textarea ".hasLabel("TEAM")"
click at [262, 11] on span "Run" at bounding box center [268, 15] width 13 height 9
click at [147, 85] on div "g . V ( 4095 ) . hasLabel ( "CONFERECE" ) . in ( "RELATED_TO" ) . hasLabel ( "T…" at bounding box center [239, 155] width 391 height 210
type textarea ".where(__.not(__.has("is_test", "true")))))"
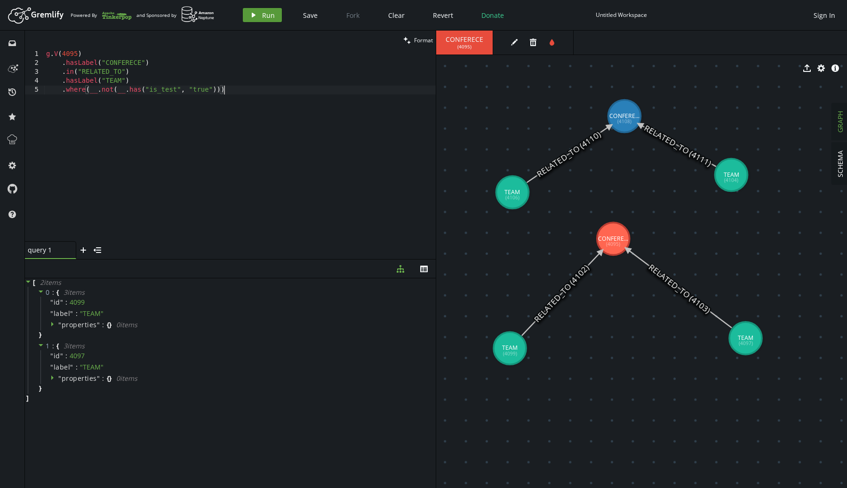
click at [253, 15] on icon "button" at bounding box center [254, 15] width 4 height 5
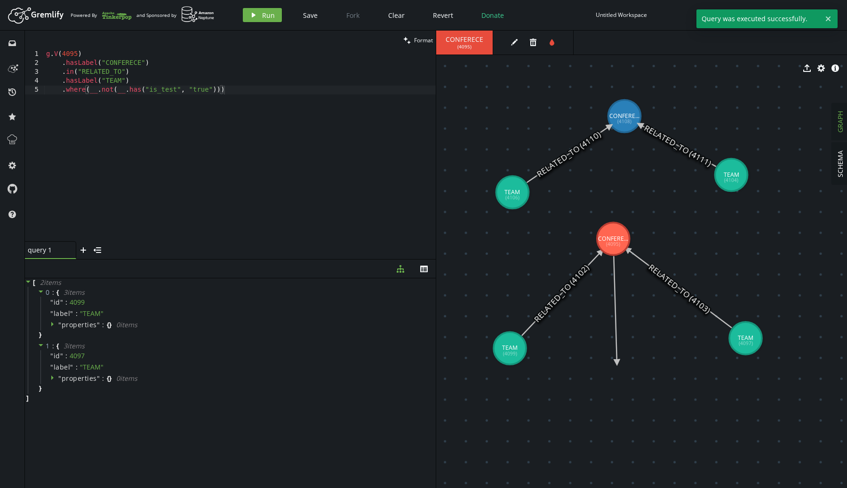
drag, startPoint x: 612, startPoint y: 235, endPoint x: 617, endPoint y: 363, distance: 128.1
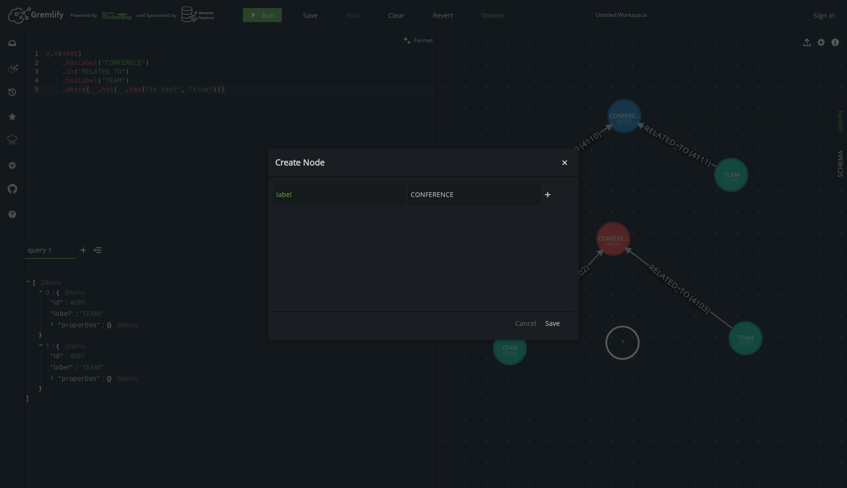
click at [446, 196] on input "CONFERENCE" at bounding box center [474, 195] width 132 height 20
type input "TEAM"
click at [557, 324] on span "Save" at bounding box center [552, 323] width 15 height 9
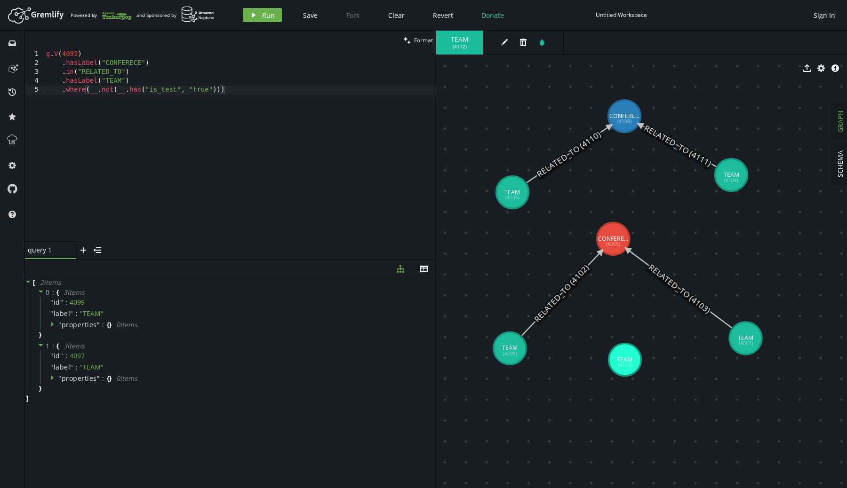
drag, startPoint x: 626, startPoint y: 348, endPoint x: 625, endPoint y: 360, distance: 12.8
click at [504, 38] on button "edit" at bounding box center [504, 42] width 14 height 14
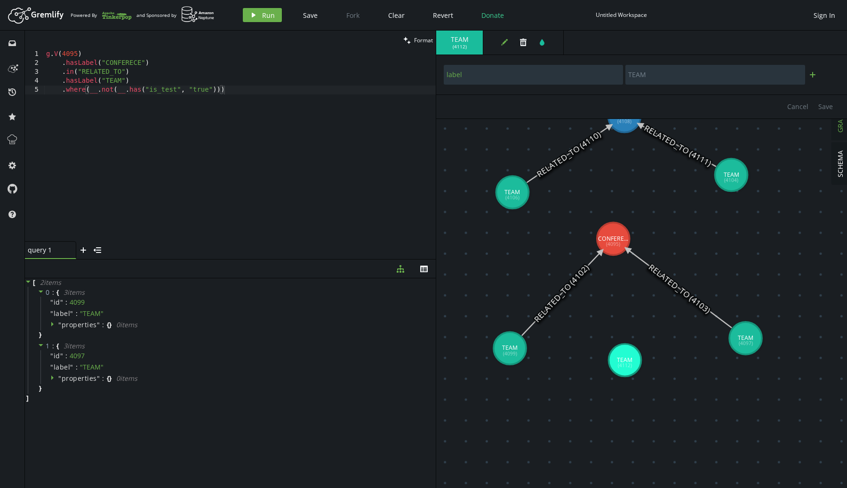
click at [813, 74] on icon "plus" at bounding box center [813, 75] width 8 height 8
click at [518, 92] on input "text" at bounding box center [533, 100] width 179 height 20
type input "is_test"
type input "true"
click at [829, 130] on span "Save" at bounding box center [825, 132] width 15 height 9
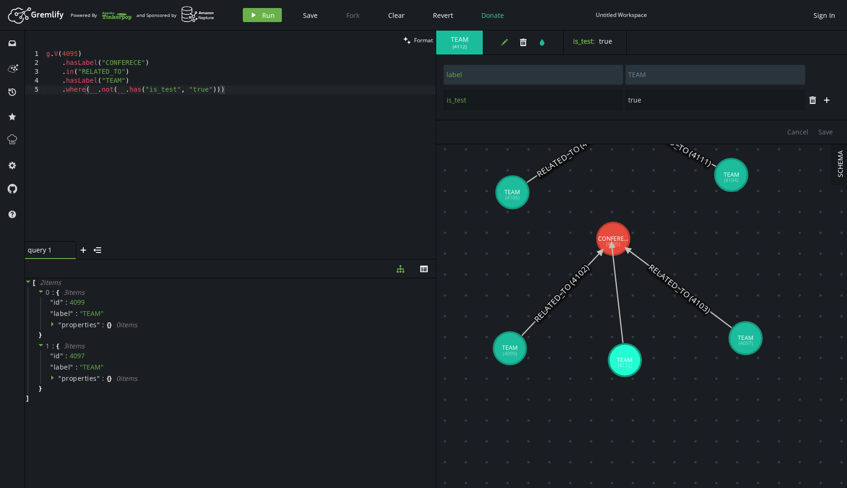
drag, startPoint x: 630, startPoint y: 364, endPoint x: 612, endPoint y: 245, distance: 120.4
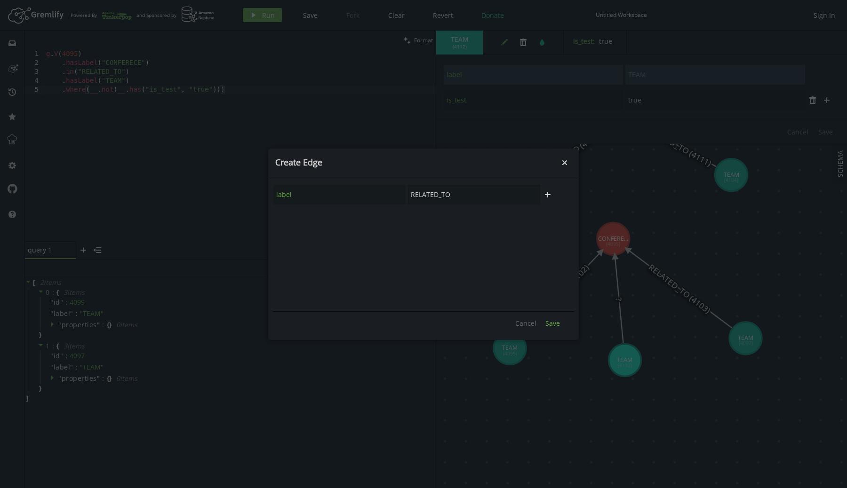
click at [554, 323] on span "Save" at bounding box center [552, 323] width 15 height 9
type input "RELATED_TO"
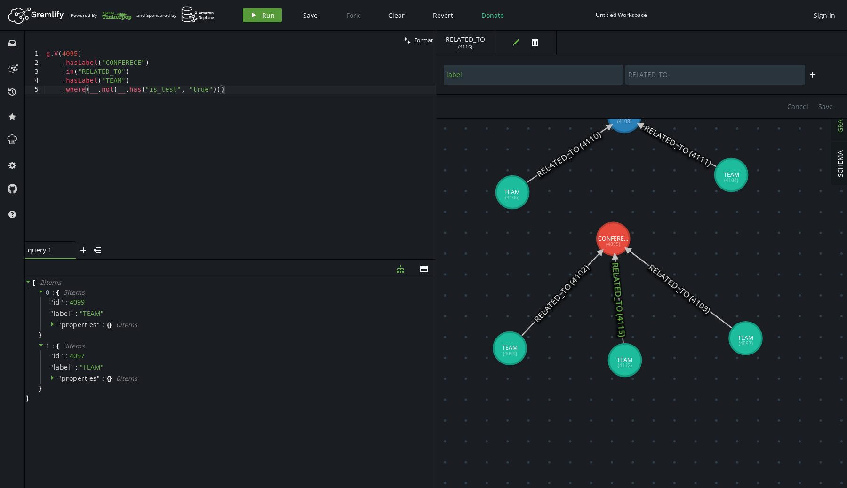
click at [255, 16] on icon "play" at bounding box center [254, 15] width 8 height 8
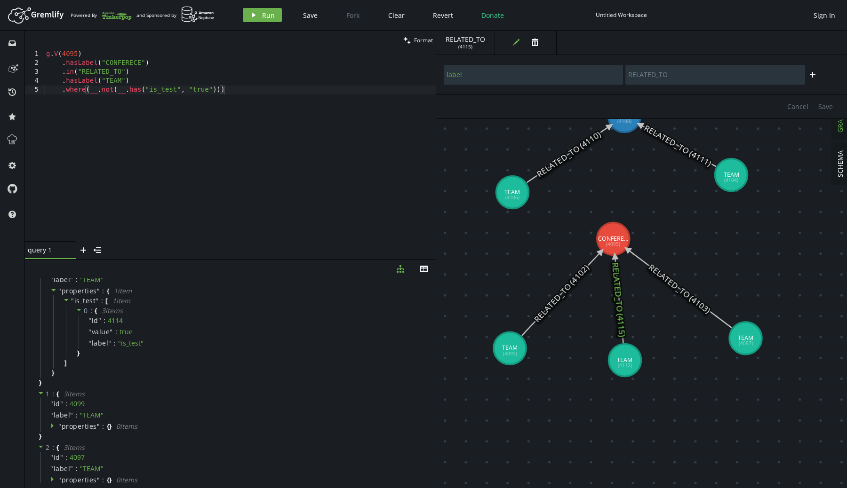
click at [97, 91] on div "g . V ( 4095 ) . hasLabel ( "CONFERECE" ) . in ( "RELATED_TO" ) . hasLabel ( "T…" at bounding box center [239, 155] width 391 height 210
click at [257, 13] on button "play Run" at bounding box center [262, 15] width 39 height 14
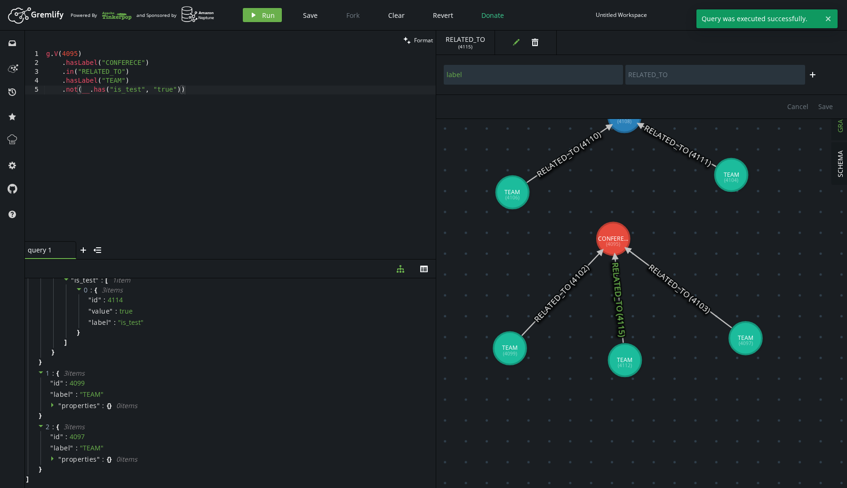
scroll to position [0, 0]
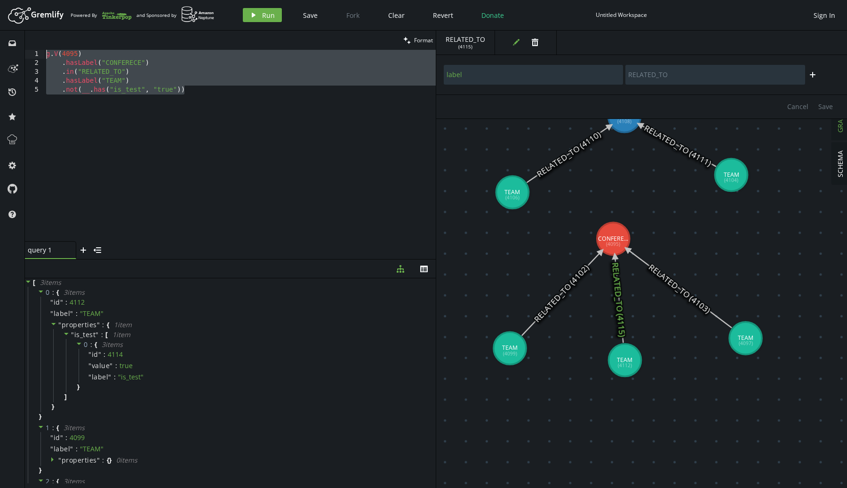
drag, startPoint x: 240, startPoint y: 130, endPoint x: 0, endPoint y: 39, distance: 257.3
click at [0, 39] on div "inbox history star cog help clean Format .not(__.has("is_test", "true")) 1 2 3 …" at bounding box center [423, 260] width 847 height 458
click at [175, 89] on div "g . V ( 4095 ) . hasLabel ( "CONFERECE" ) . in ( "RELATED_TO" ) . hasLabel ( "T…" at bounding box center [239, 155] width 391 height 210
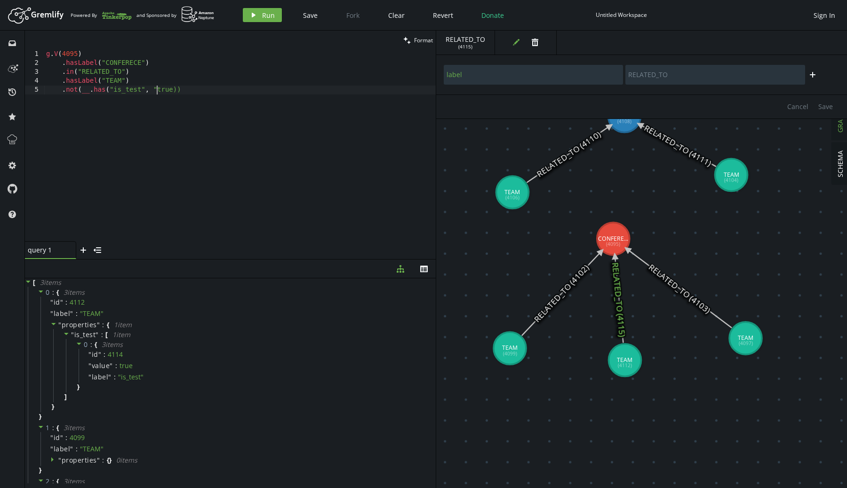
type textarea ".not(__.has("is_test", true))"
click at [260, 14] on button "play Run" at bounding box center [262, 15] width 39 height 14
